Goal: Check status: Check status

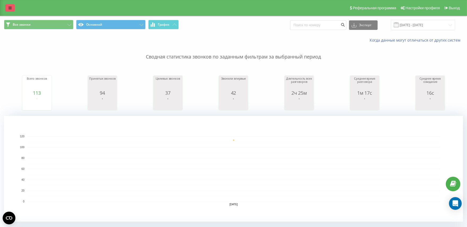
click at [7, 6] on link at bounding box center [10, 7] width 10 height 7
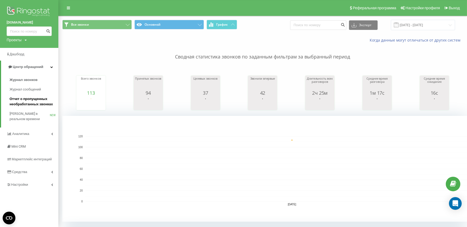
click at [26, 97] on span "Отчет о пропущенных необработанных звонках" at bounding box center [33, 101] width 46 height 11
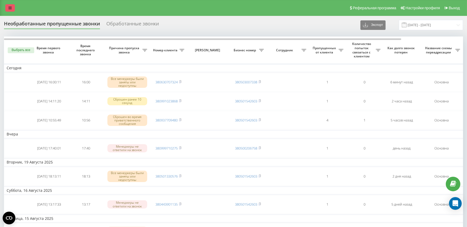
click at [8, 8] on link at bounding box center [10, 7] width 10 height 7
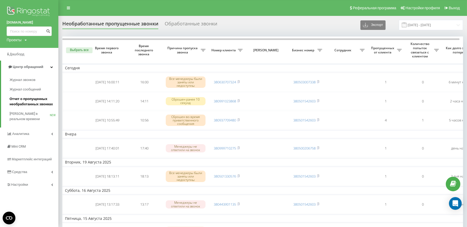
click at [22, 103] on span "Отчет о пропущенных необработанных звонках" at bounding box center [33, 101] width 46 height 11
click at [20, 81] on span "Журнал звонков" at bounding box center [24, 79] width 28 height 5
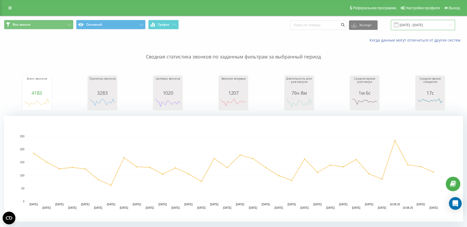
click at [419, 27] on input "[DATE] - [DATE]" at bounding box center [423, 25] width 64 height 10
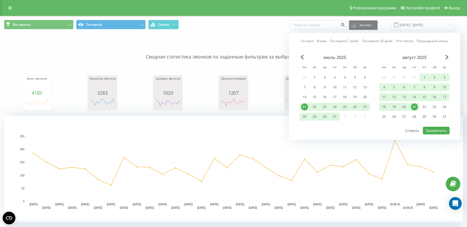
click at [308, 40] on link "Сегодня" at bounding box center [307, 40] width 13 height 5
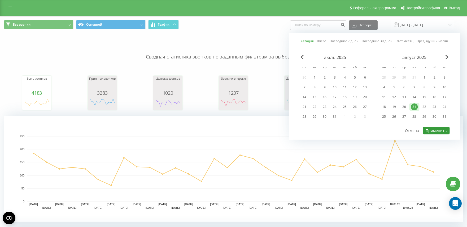
click at [436, 129] on button "Применить" at bounding box center [436, 131] width 27 height 8
type input "[DATE] - [DATE]"
